Goal: Information Seeking & Learning: Learn about a topic

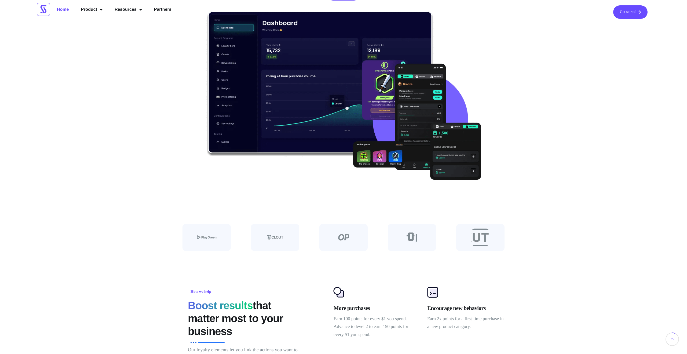
click at [262, 233] on div at bounding box center [275, 237] width 48 height 27
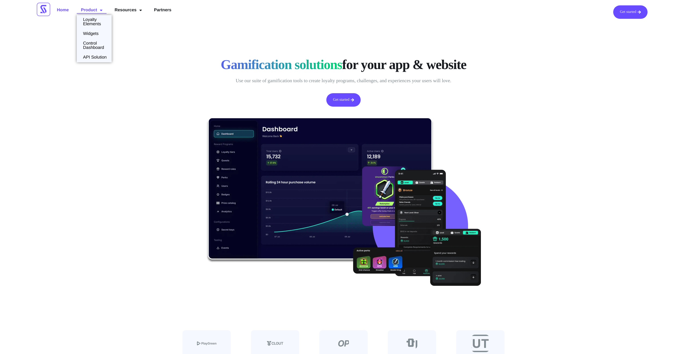
click at [96, 10] on link "Product" at bounding box center [92, 10] width 30 height 10
click at [92, 23] on link "Loyalty Elements" at bounding box center [94, 21] width 35 height 9
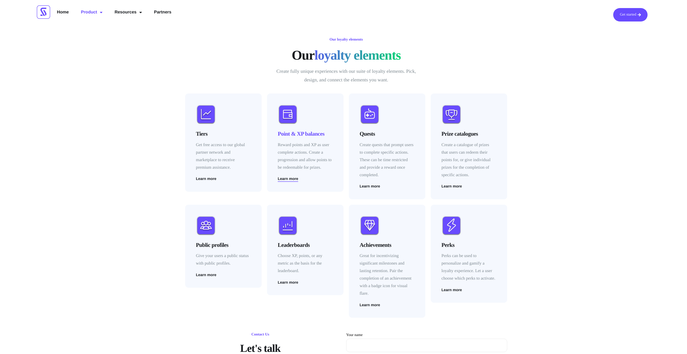
click at [293, 180] on span "Learn more" at bounding box center [288, 179] width 20 height 4
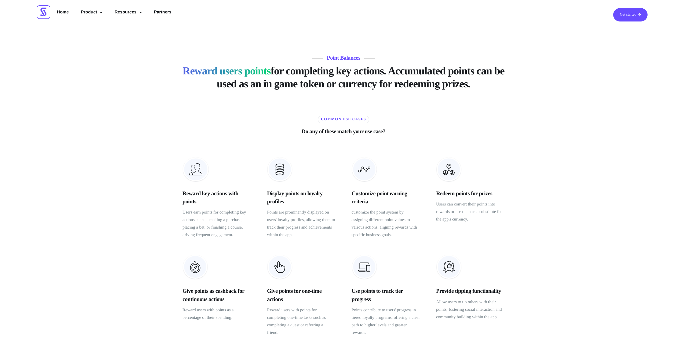
click at [304, 81] on h2 "Reward users points for completing key actions. Accumulated points can be used …" at bounding box center [343, 77] width 322 height 26
click at [236, 86] on h2 "Reward users points for completing key actions. Accumulated points can be used …" at bounding box center [343, 77] width 322 height 26
click at [276, 225] on p "Points are prominently displayed on users' loyalty profiles, allowing them to t…" at bounding box center [301, 223] width 68 height 30
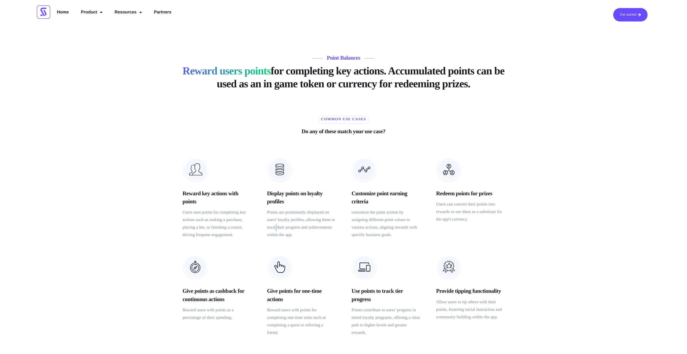
click at [276, 225] on p "Points are prominently displayed on users' loyalty profiles, allowing them to t…" at bounding box center [301, 223] width 68 height 30
click at [301, 229] on p "Points are prominently displayed on users' loyalty profiles, allowing them to t…" at bounding box center [301, 223] width 68 height 30
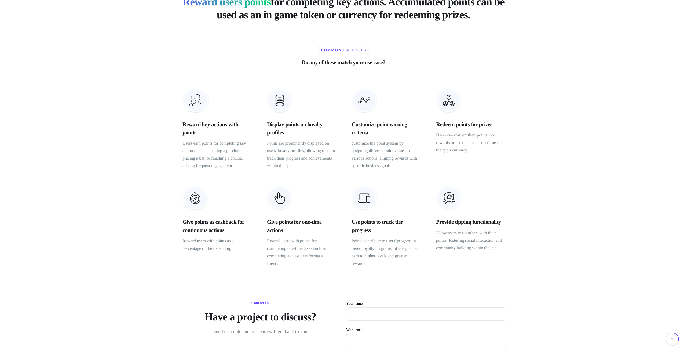
scroll to position [69, 0]
